Goal: Check status

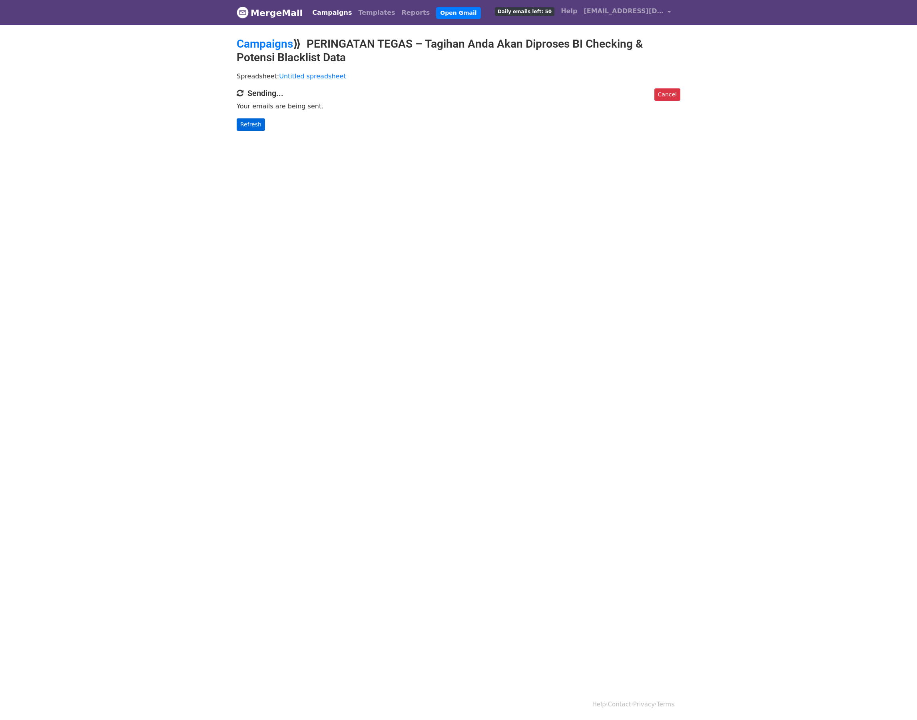
drag, startPoint x: 257, startPoint y: 114, endPoint x: 253, endPoint y: 119, distance: 6.2
click at [253, 119] on div "Cancel Sending... Your emails are being sent. Refresh" at bounding box center [459, 109] width 456 height 42
click at [253, 119] on link "Refresh" at bounding box center [251, 124] width 28 height 12
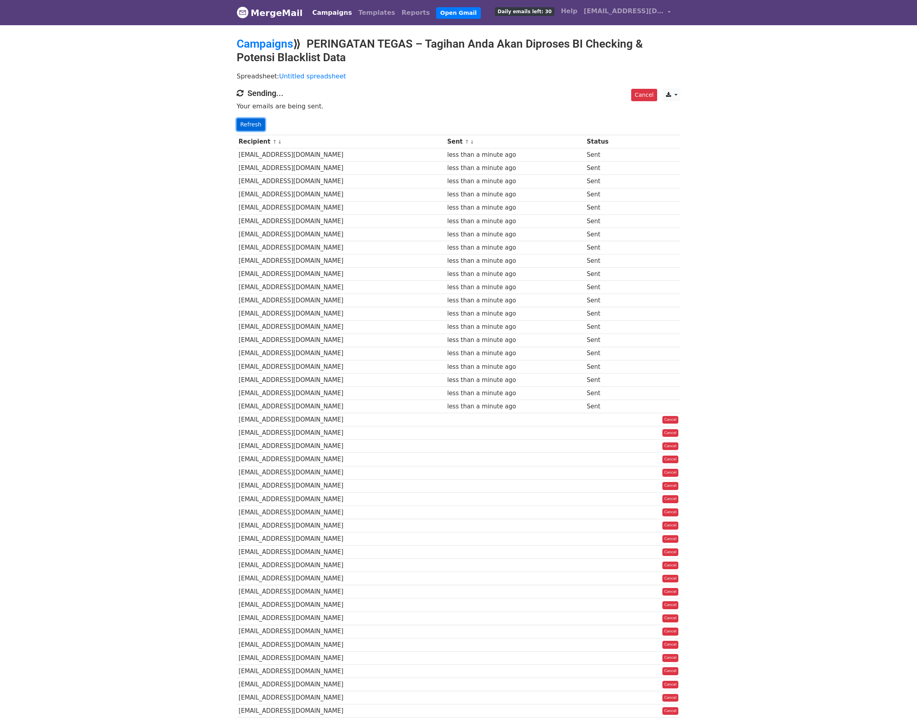
click at [254, 127] on link "Refresh" at bounding box center [251, 124] width 28 height 12
click at [210, 255] on body "MergeMail Campaigns Templates Reports Open Gmail Daily emails left: 26 Help ato…" at bounding box center [458, 424] width 917 height 848
click at [238, 131] on div "Recipient ↑ ↓ Sent ↑ ↓ Status nindyoanton@yahoo.com less than a minute ago Sent…" at bounding box center [459, 473] width 456 height 685
click at [248, 128] on link "Refresh" at bounding box center [251, 124] width 28 height 12
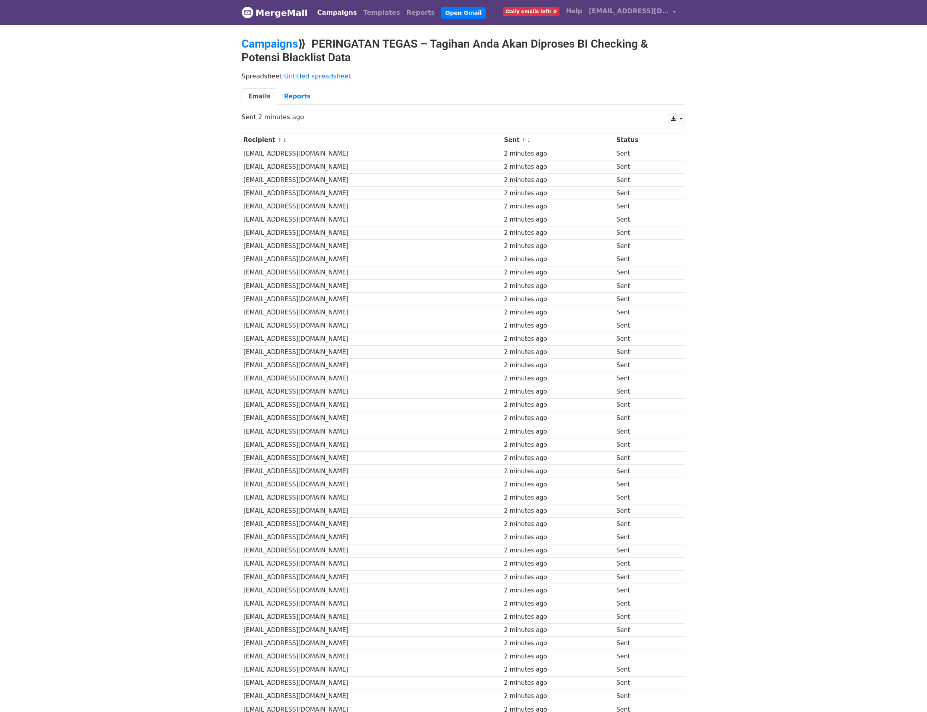
drag, startPoint x: 455, startPoint y: 105, endPoint x: 396, endPoint y: 105, distance: 59.2
click at [407, 105] on ul "Emails Reports" at bounding box center [464, 96] width 444 height 16
click at [396, 105] on ul "Emails Reports" at bounding box center [464, 96] width 444 height 16
